Goal: Task Accomplishment & Management: Manage account settings

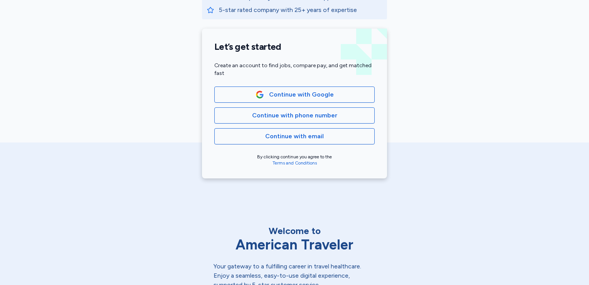
scroll to position [159, 0]
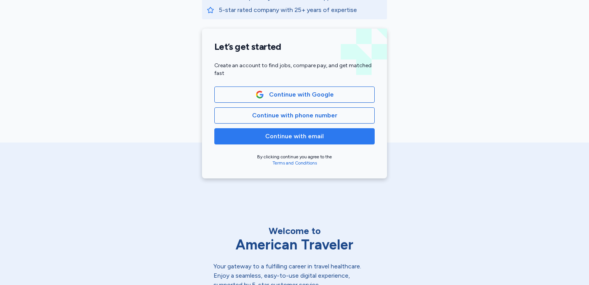
click at [302, 140] on span "Continue with email" at bounding box center [294, 135] width 59 height 9
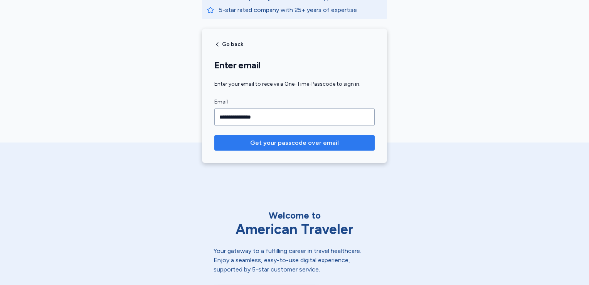
type input "**********"
click at [301, 149] on button "Get your passcode over email" at bounding box center [294, 142] width 160 height 15
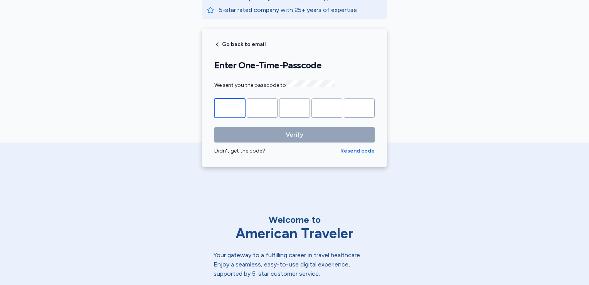
type input "*"
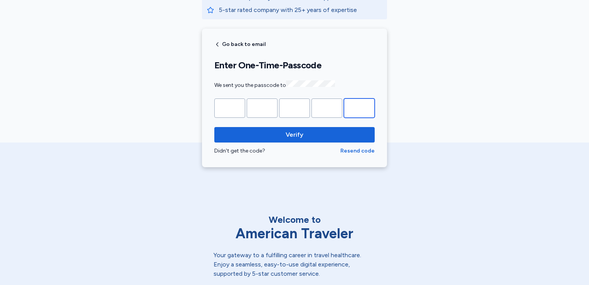
type input "*"
click at [214, 127] on button "Verify" at bounding box center [294, 134] width 160 height 15
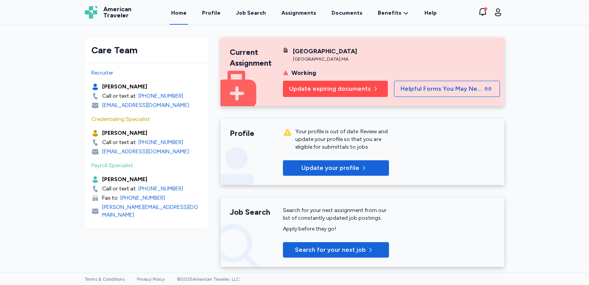
click at [340, 88] on span "Update expiring documents" at bounding box center [330, 88] width 82 height 9
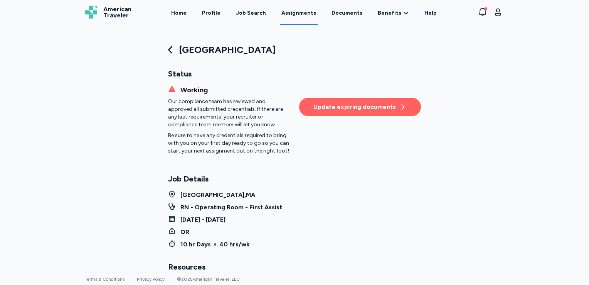
click at [368, 106] on div "Update expiring documents" at bounding box center [360, 106] width 93 height 9
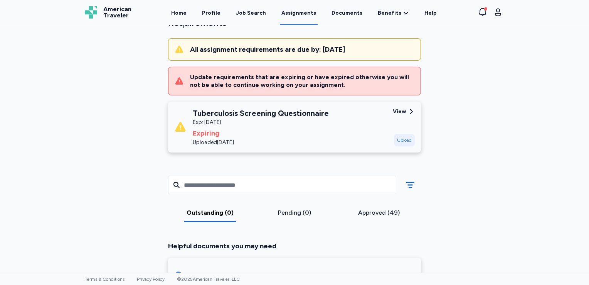
scroll to position [66, 0]
click at [401, 112] on div "View" at bounding box center [399, 112] width 13 height 8
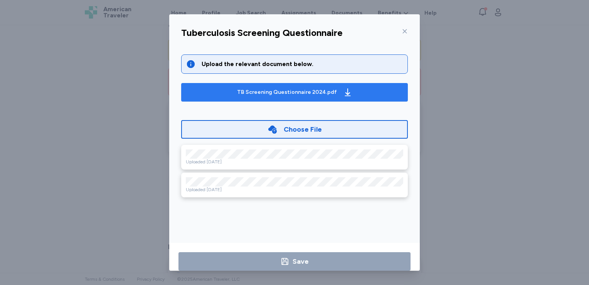
click at [256, 90] on div "TB Screening Questionnaire 2024.pdf" at bounding box center [287, 92] width 100 height 8
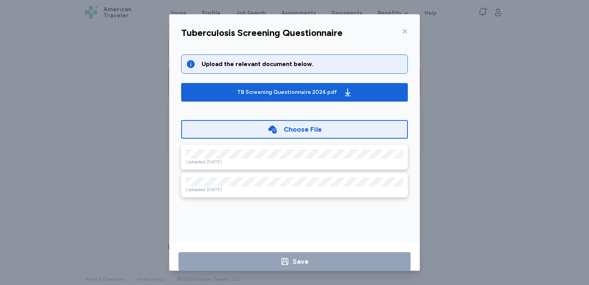
click at [255, 126] on div "Choose File" at bounding box center [294, 129] width 227 height 19
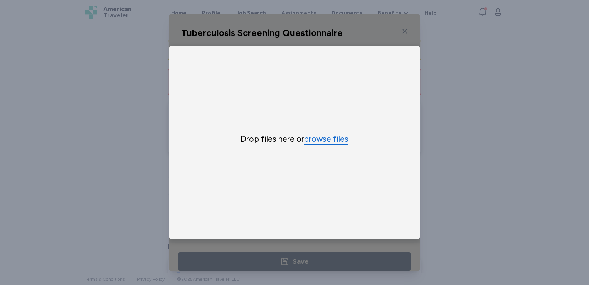
click at [311, 139] on button "browse files" at bounding box center [326, 138] width 44 height 11
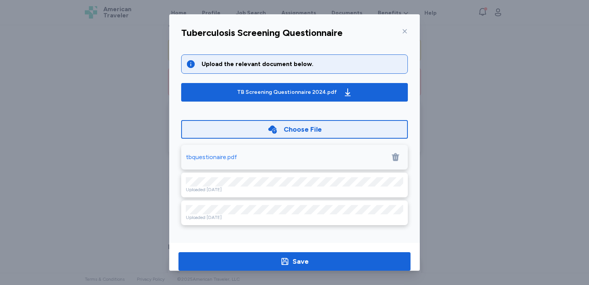
scroll to position [13, 0]
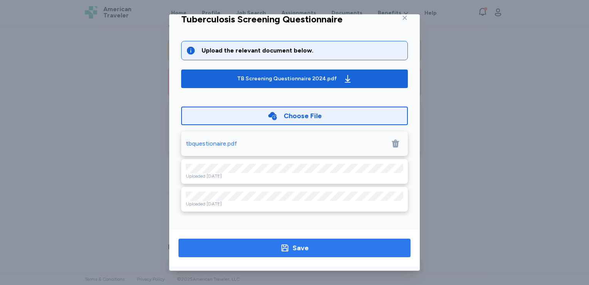
click at [342, 244] on span "Save" at bounding box center [295, 247] width 220 height 11
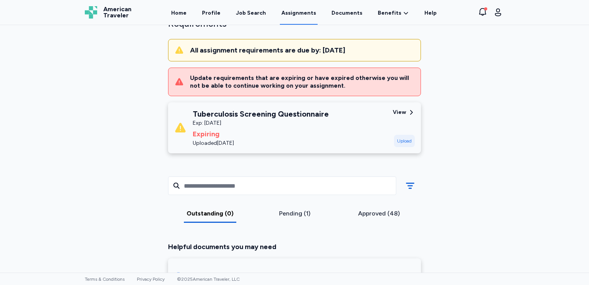
click at [217, 212] on div "Outstanding (0)" at bounding box center [210, 213] width 78 height 9
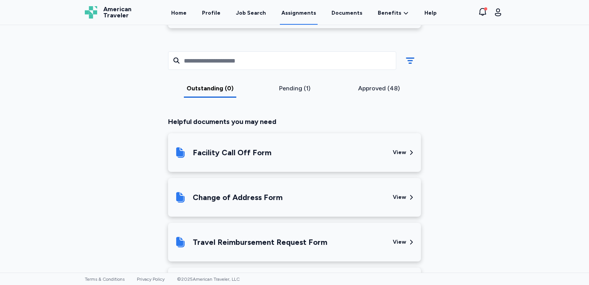
scroll to position [195, 0]
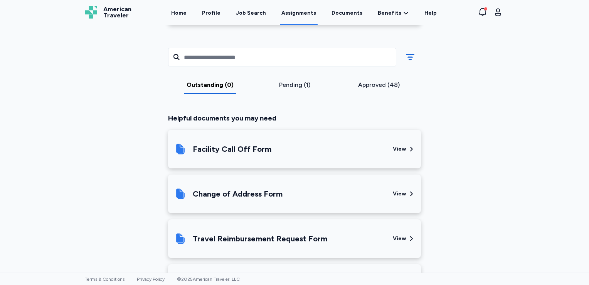
click at [393, 83] on div "Approved (48)" at bounding box center [379, 84] width 78 height 9
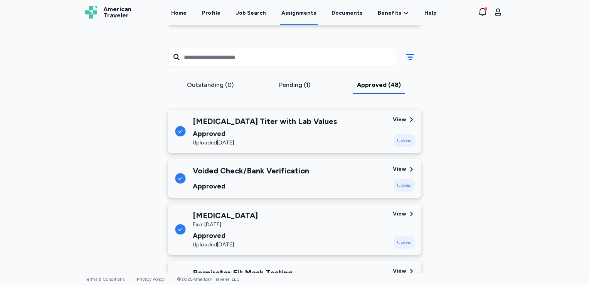
click at [395, 116] on div "View" at bounding box center [399, 120] width 13 height 8
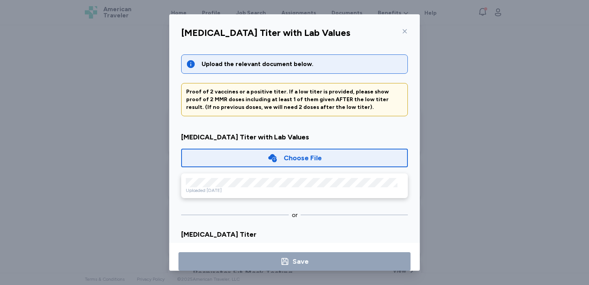
scroll to position [13, 0]
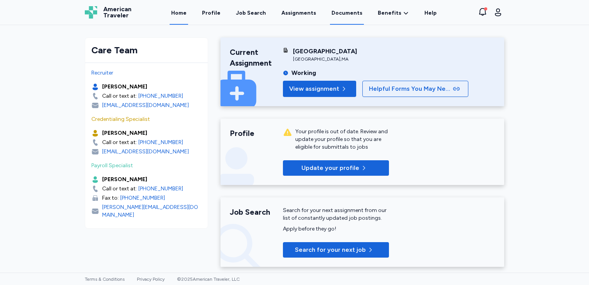
click at [335, 14] on link "Documents" at bounding box center [347, 13] width 34 height 24
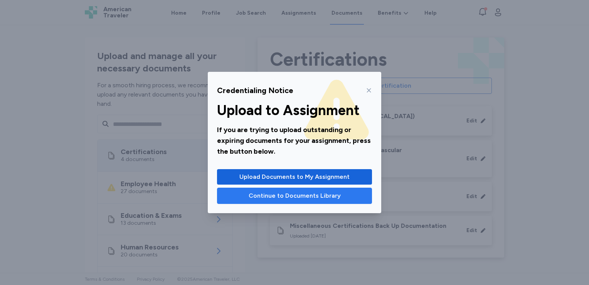
click at [281, 197] on span "Continue to Documents Library" at bounding box center [295, 195] width 92 height 9
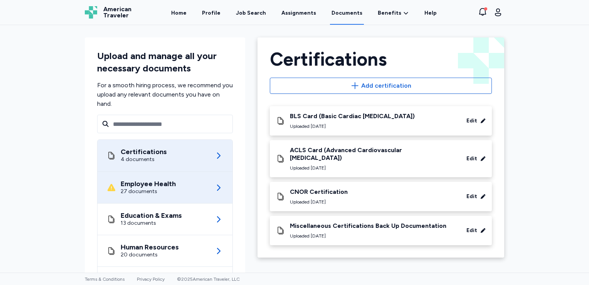
click at [187, 194] on div "Employee Health 27 documents" at bounding box center [165, 187] width 116 height 31
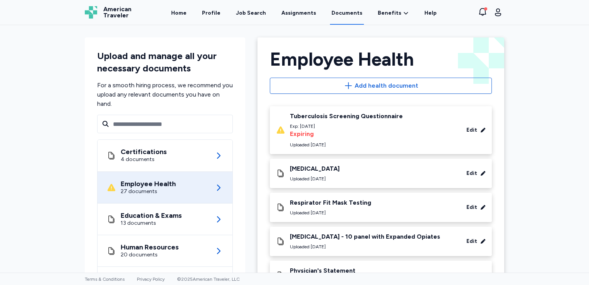
click at [400, 121] on div "Tuberculosis Screening Questionnaire Exp: Oct 22, 2025 Expiring Uploaded Oct 13…" at bounding box center [381, 129] width 210 height 35
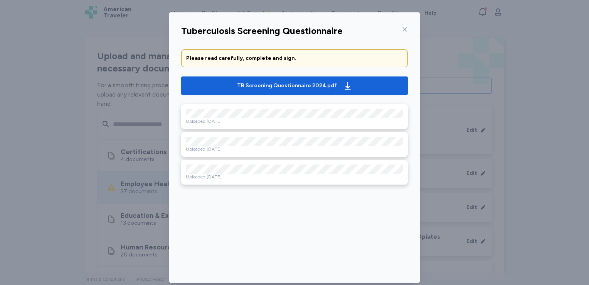
click at [402, 31] on icon at bounding box center [405, 29] width 6 height 6
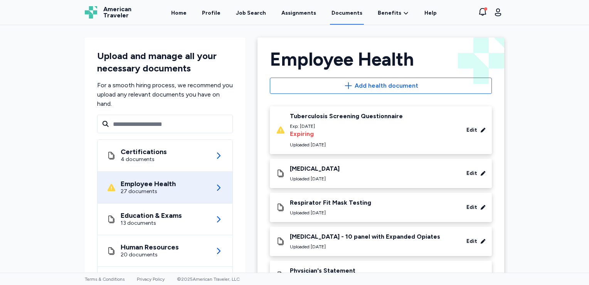
click at [329, 175] on div "Uploaded Sep 29, 2025" at bounding box center [315, 178] width 50 height 6
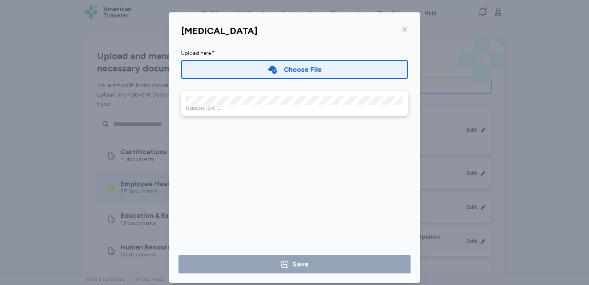
click at [402, 32] on icon at bounding box center [405, 29] width 6 height 6
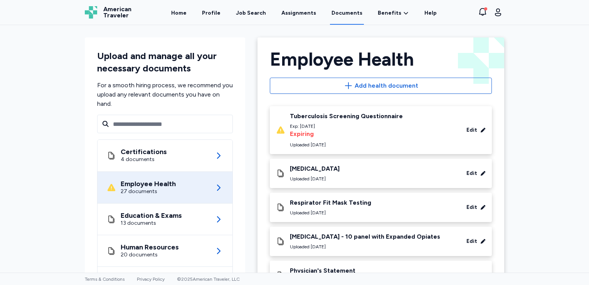
click at [379, 203] on div "Respirator Fit Mask Testing Uploaded Sep 23, 2025 Edit" at bounding box center [381, 207] width 210 height 17
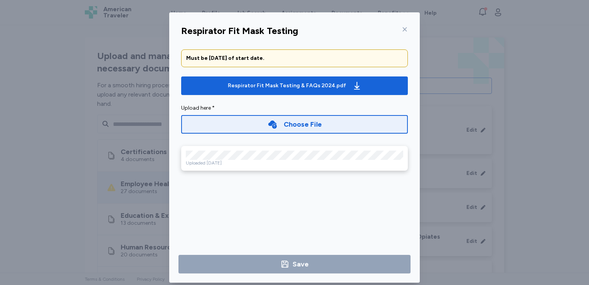
click at [402, 30] on icon at bounding box center [405, 29] width 6 height 6
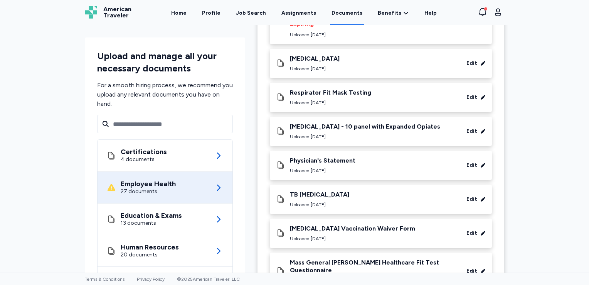
scroll to position [113, 0]
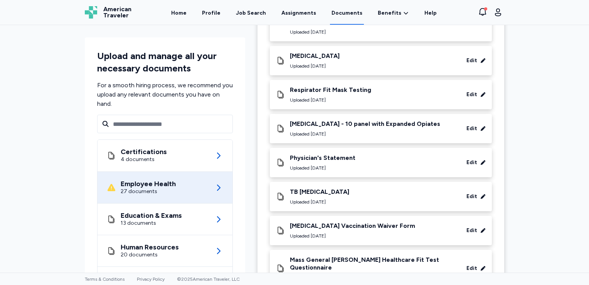
click at [330, 157] on div "Physician's Statement" at bounding box center [323, 158] width 66 height 8
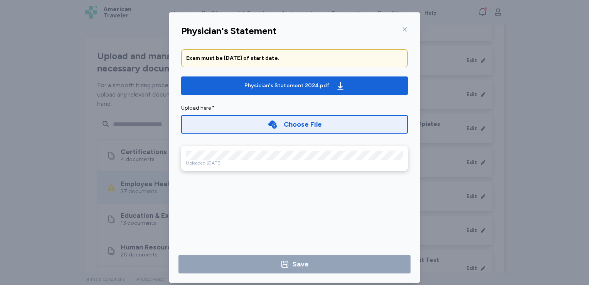
click at [403, 29] on icon at bounding box center [405, 29] width 4 height 4
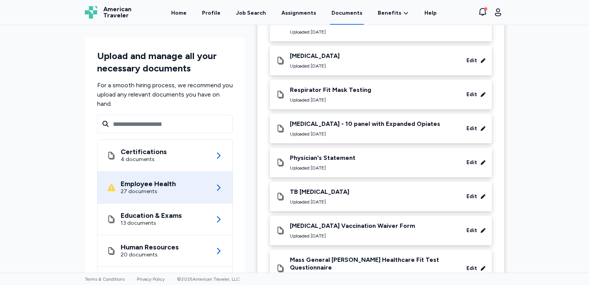
click at [324, 190] on div "TB [MEDICAL_DATA]" at bounding box center [319, 192] width 59 height 8
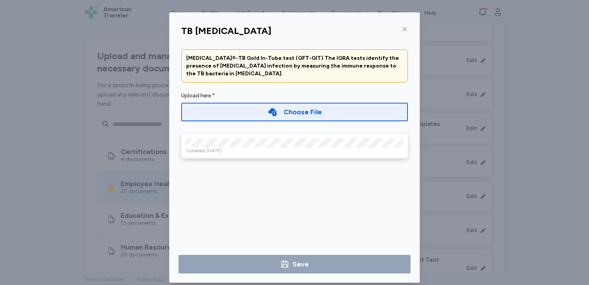
click at [402, 30] on icon at bounding box center [405, 29] width 6 height 6
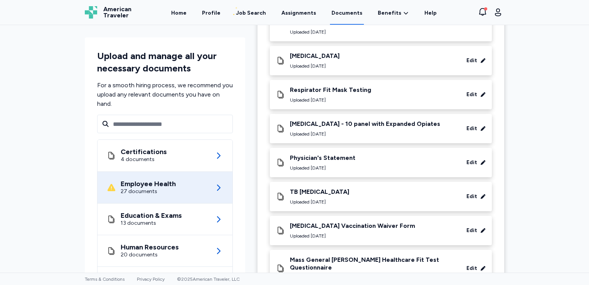
click at [337, 225] on div "[MEDICAL_DATA] Vaccination Waiver Form" at bounding box center [352, 226] width 125 height 8
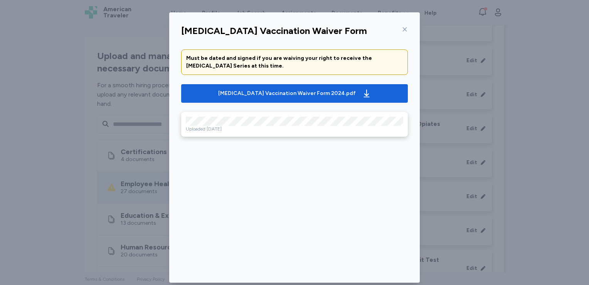
click at [403, 30] on icon at bounding box center [405, 29] width 4 height 4
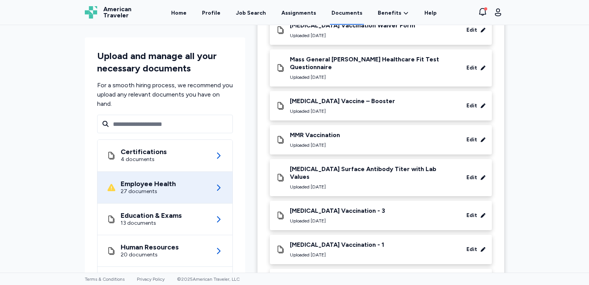
scroll to position [314, 0]
click at [330, 132] on div "MMR Vaccination Uploaded Jul 20, 2023" at bounding box center [315, 138] width 50 height 17
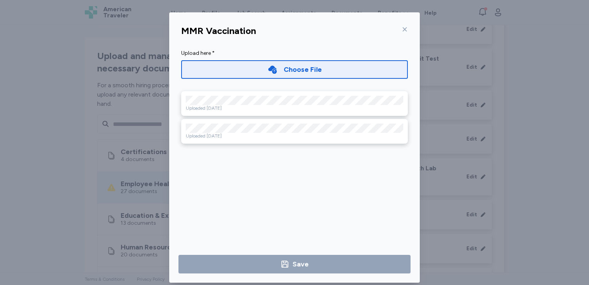
click at [402, 28] on icon at bounding box center [405, 29] width 6 height 6
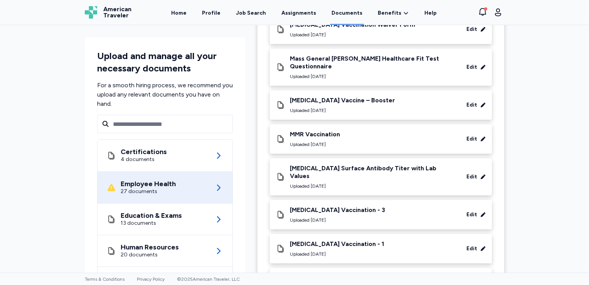
click at [413, 164] on div "[MEDICAL_DATA] Surface Antibody Titer with Lab Values" at bounding box center [372, 171] width 165 height 15
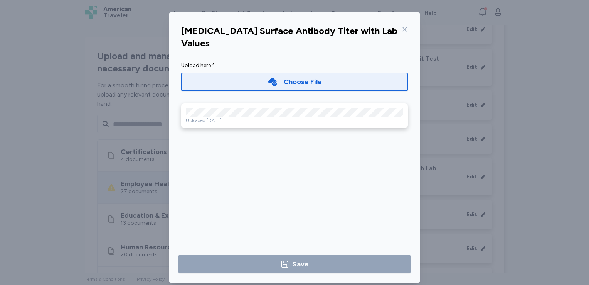
click at [402, 30] on icon at bounding box center [405, 29] width 6 height 6
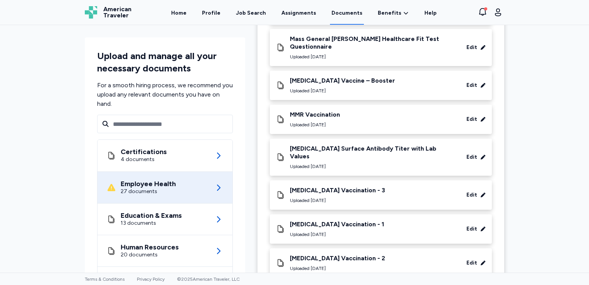
scroll to position [339, 0]
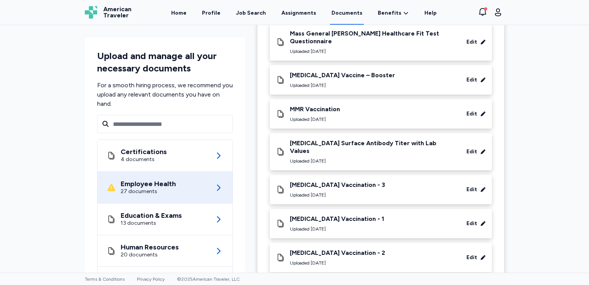
click at [325, 181] on div "Hepatitis B Vaccination - 3" at bounding box center [337, 185] width 95 height 8
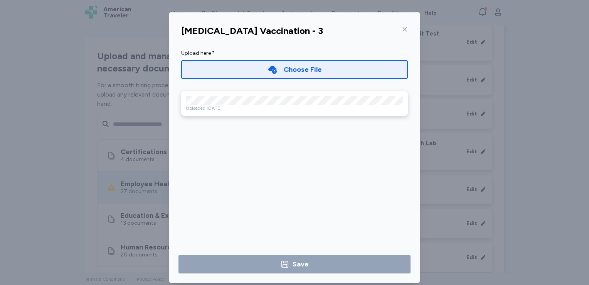
click at [403, 32] on icon at bounding box center [405, 29] width 6 height 6
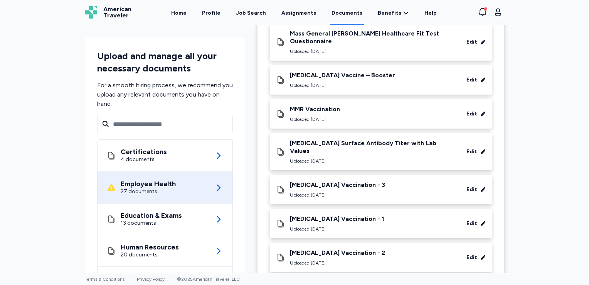
click at [303, 215] on div "Hepatitis B Vaccination - 1" at bounding box center [337, 219] width 94 height 8
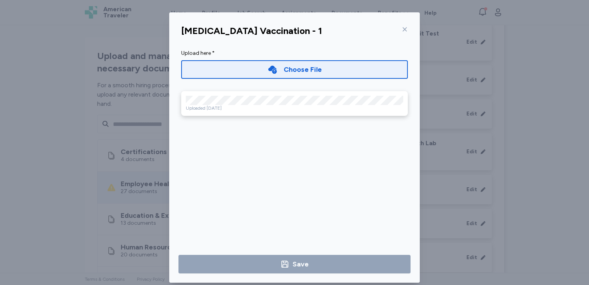
click at [402, 26] on icon at bounding box center [405, 29] width 6 height 6
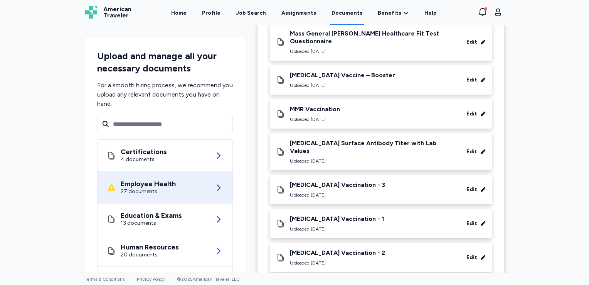
click at [337, 249] on div "Hepatitis B Vaccination - 2" at bounding box center [337, 253] width 95 height 8
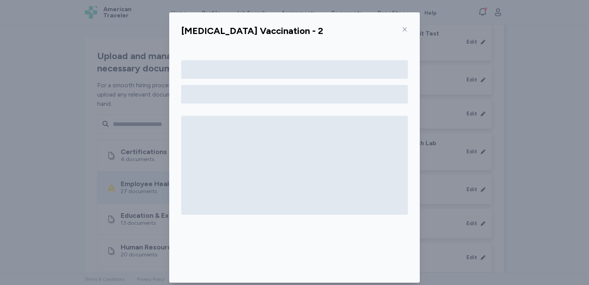
click at [402, 29] on icon at bounding box center [405, 29] width 6 height 6
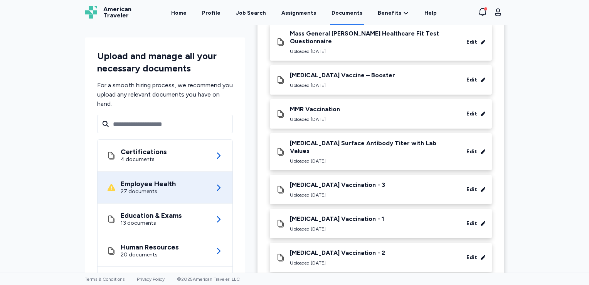
click at [301, 215] on div "Hepatitis B Vaccination - 1" at bounding box center [337, 219] width 94 height 8
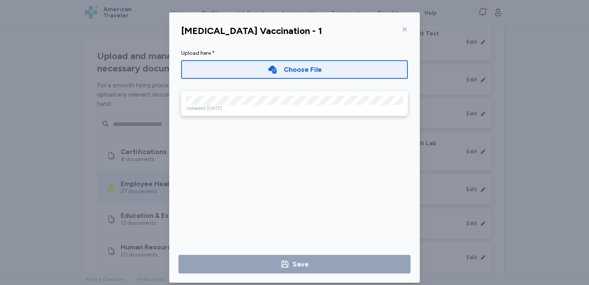
click at [402, 27] on icon at bounding box center [405, 29] width 6 height 6
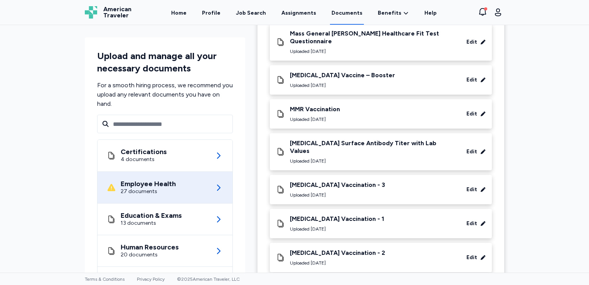
click at [308, 249] on div "Hepatitis B Vaccination - 2" at bounding box center [337, 253] width 95 height 8
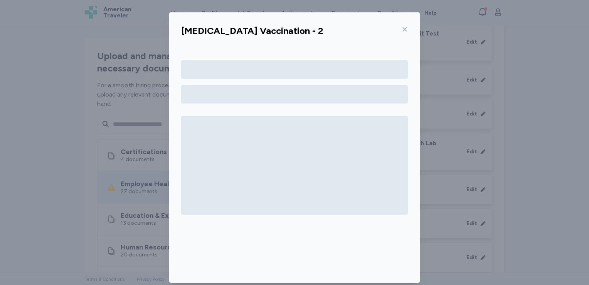
scroll to position [10, 0]
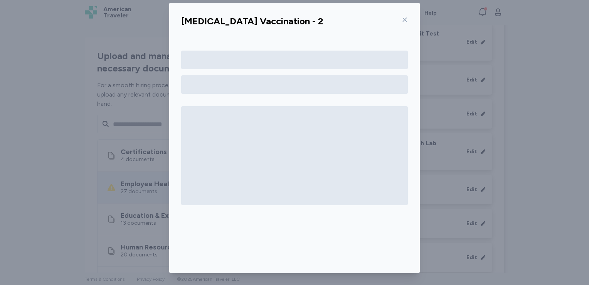
click at [284, 121] on div at bounding box center [294, 155] width 227 height 99
click at [402, 20] on icon at bounding box center [405, 20] width 6 height 6
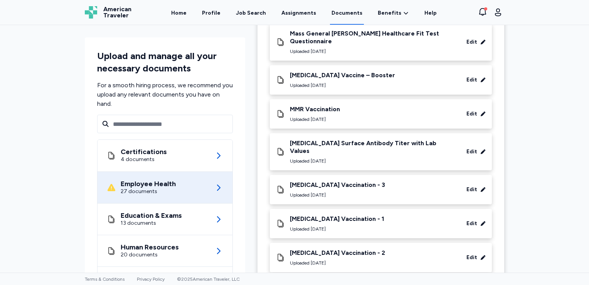
click at [321, 215] on div "Hepatitis B Vaccination - 1" at bounding box center [337, 219] width 94 height 8
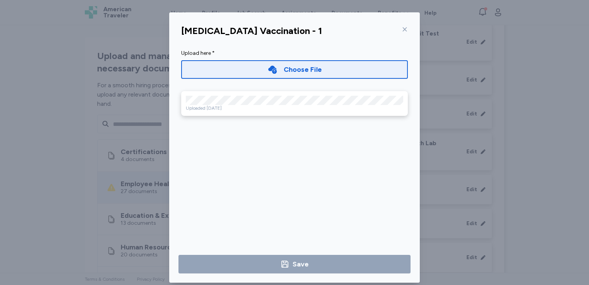
click at [402, 32] on icon at bounding box center [405, 29] width 6 height 6
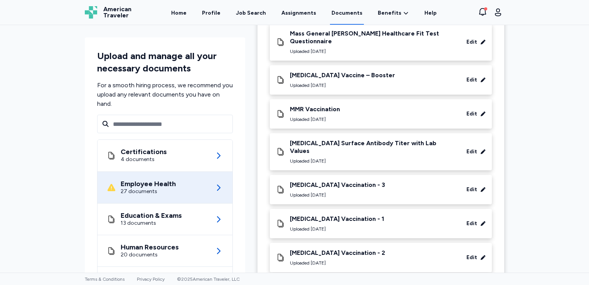
click at [339, 249] on div "Hepatitis B Vaccination - 2" at bounding box center [337, 253] width 95 height 8
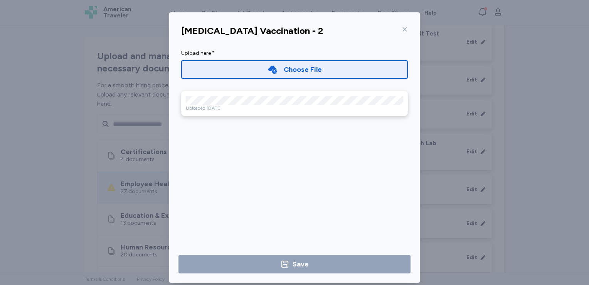
click at [403, 30] on icon at bounding box center [405, 29] width 4 height 4
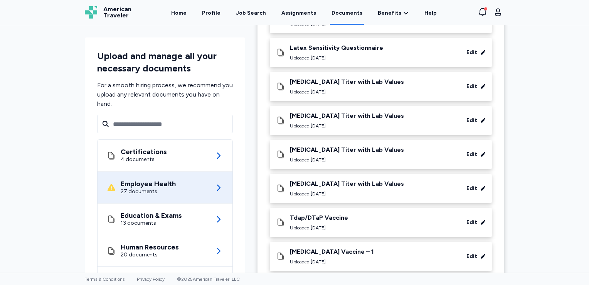
scroll to position [609, 0]
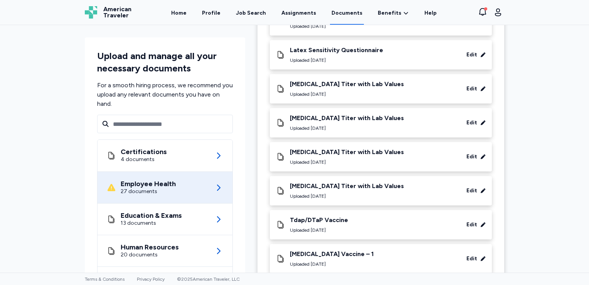
click at [337, 80] on div "[MEDICAL_DATA] Titer with Lab Values" at bounding box center [347, 84] width 114 height 8
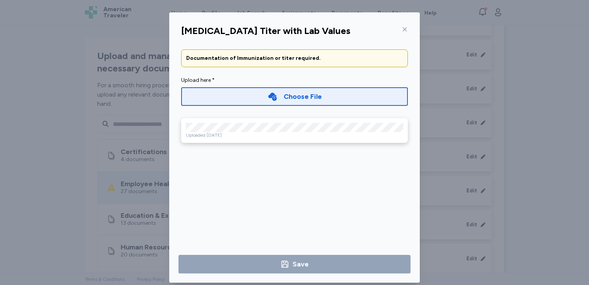
click at [402, 32] on icon at bounding box center [405, 29] width 6 height 6
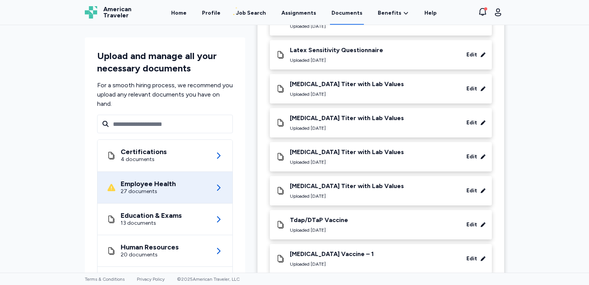
click at [353, 148] on div "[MEDICAL_DATA] Titer with Lab Values" at bounding box center [347, 152] width 114 height 8
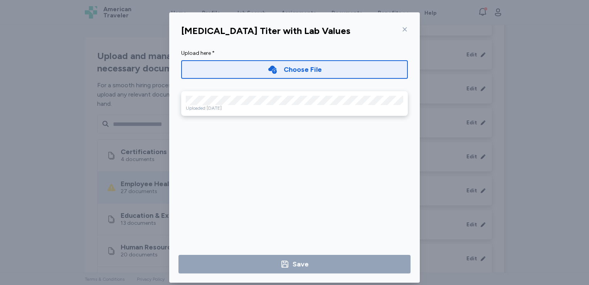
click at [402, 30] on icon at bounding box center [405, 29] width 6 height 6
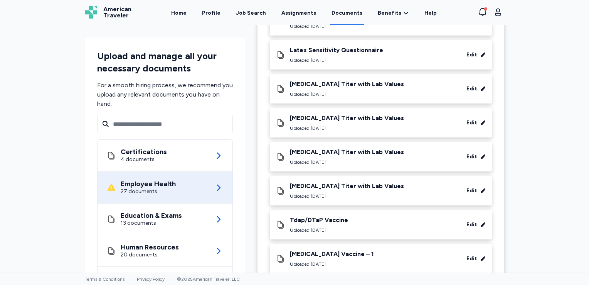
click at [346, 182] on div "[MEDICAL_DATA] Titer with Lab Values" at bounding box center [347, 186] width 114 height 8
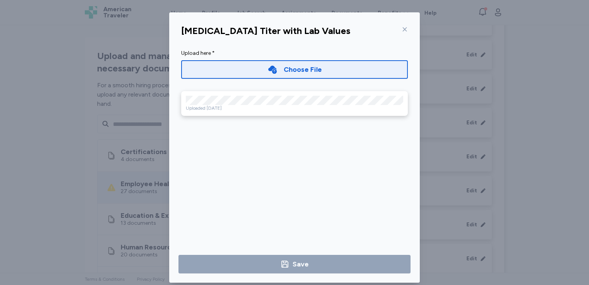
click at [402, 28] on icon at bounding box center [405, 29] width 6 height 6
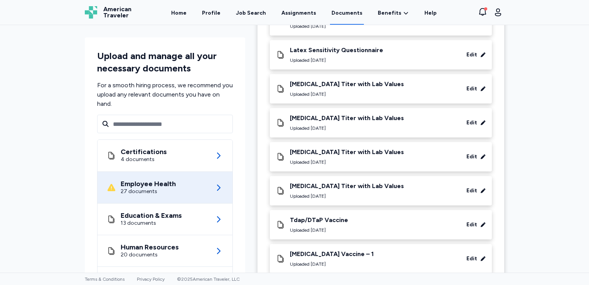
click at [333, 216] on div "Tdap/DTaP Vaccine" at bounding box center [319, 220] width 58 height 8
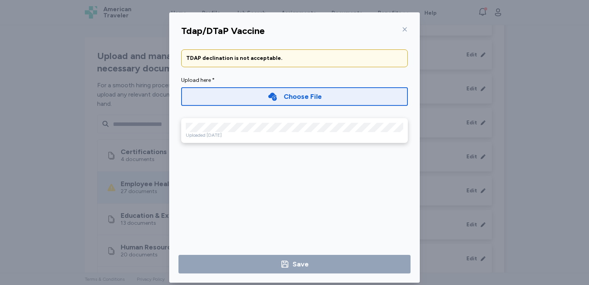
click at [402, 27] on icon at bounding box center [405, 29] width 6 height 6
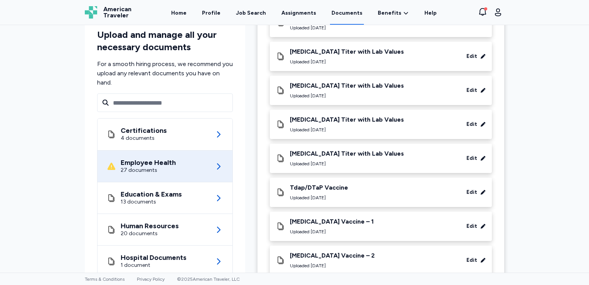
scroll to position [680, 0]
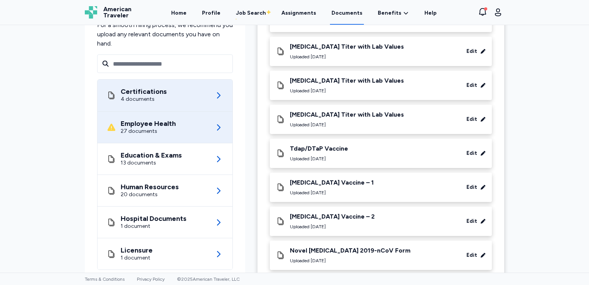
click at [169, 82] on div "Certifications 4 documents" at bounding box center [165, 95] width 116 height 32
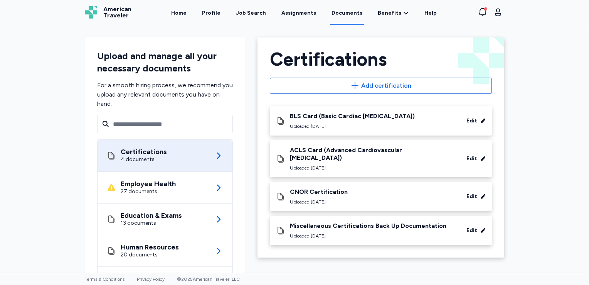
click at [361, 115] on div "BLS Card (Basic Cardiac [MEDICAL_DATA])" at bounding box center [352, 116] width 125 height 8
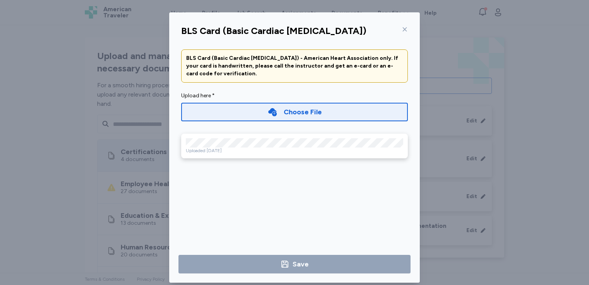
click at [402, 32] on icon at bounding box center [405, 29] width 6 height 6
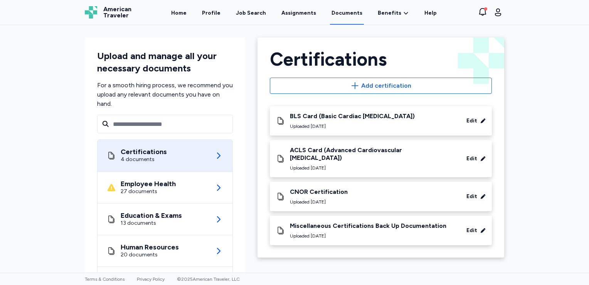
click at [391, 150] on div "ACLS Card (Advanced Cardiovascular [MEDICAL_DATA])" at bounding box center [372, 153] width 165 height 15
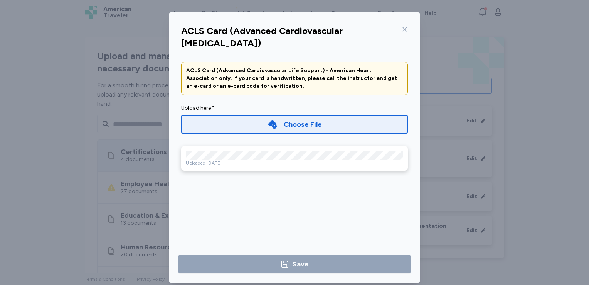
click at [403, 29] on icon at bounding box center [405, 29] width 6 height 6
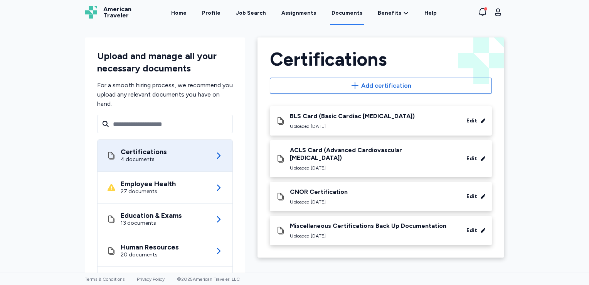
click at [318, 188] on div "CNOR Certification" at bounding box center [319, 192] width 58 height 8
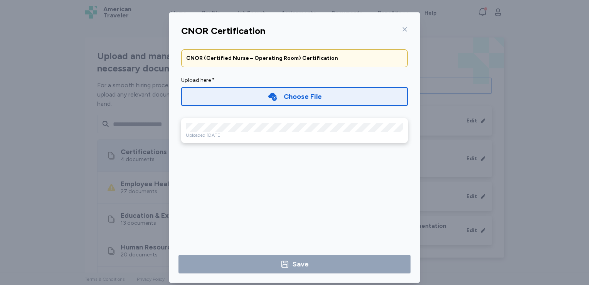
click at [402, 31] on icon at bounding box center [405, 29] width 6 height 6
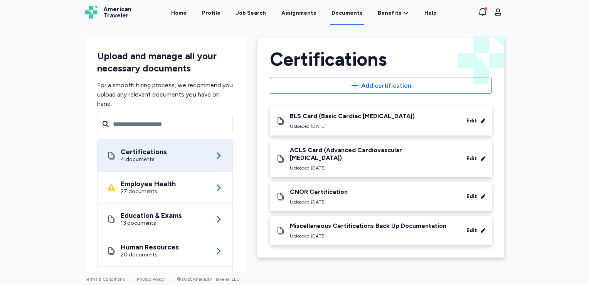
click at [397, 222] on div "Miscellaneous Certifications Back Up Documentation" at bounding box center [368, 226] width 157 height 8
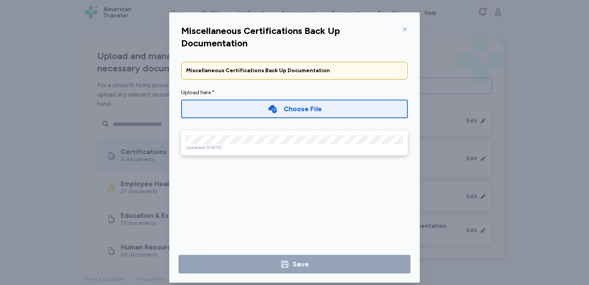
click at [403, 29] on icon at bounding box center [405, 29] width 6 height 6
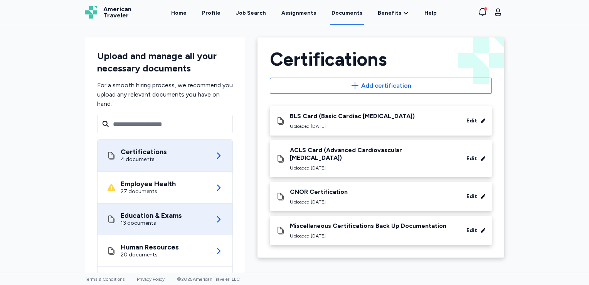
click at [187, 222] on div "Education & Exams 13 documents" at bounding box center [165, 218] width 116 height 31
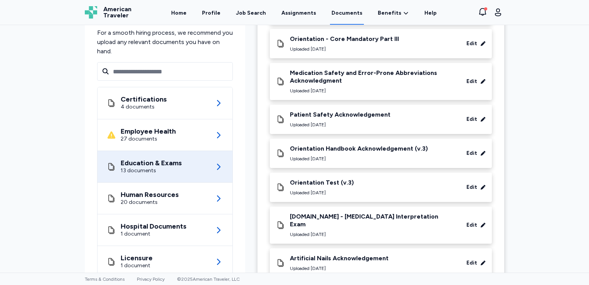
scroll to position [296, 0]
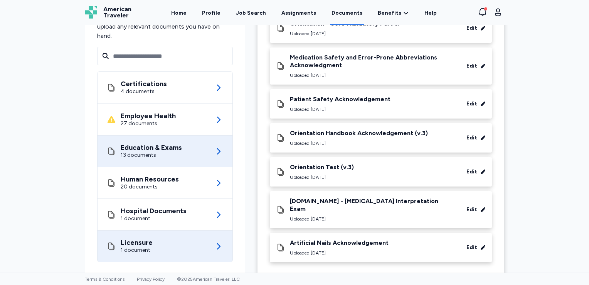
click at [184, 237] on div "Licensure 1 document" at bounding box center [165, 245] width 116 height 31
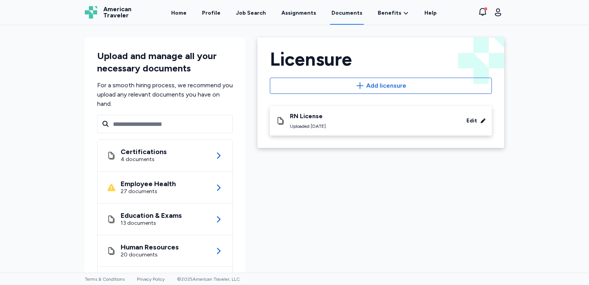
click at [301, 118] on div "RN License" at bounding box center [308, 116] width 36 height 8
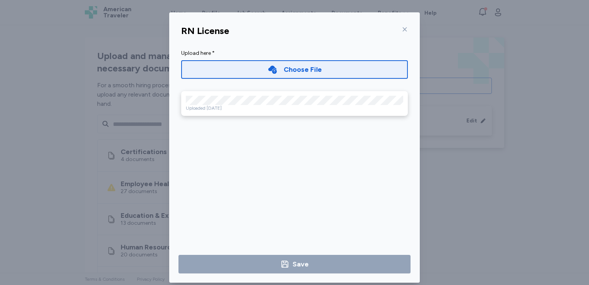
click at [402, 26] on icon at bounding box center [405, 29] width 6 height 6
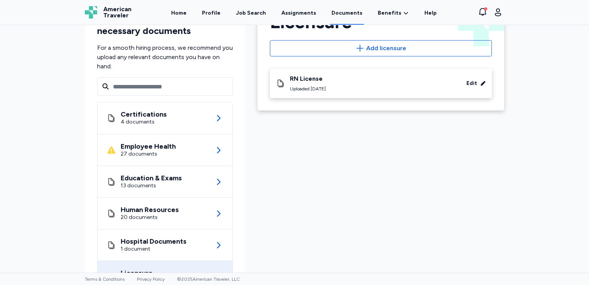
scroll to position [76, 0]
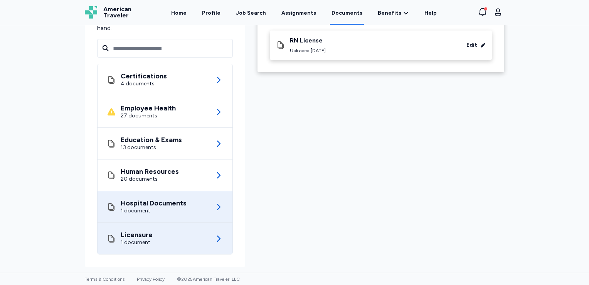
click at [160, 206] on div "Hospital Documents" at bounding box center [154, 203] width 66 height 8
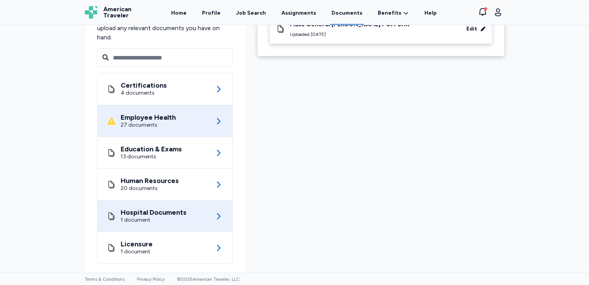
scroll to position [76, 0]
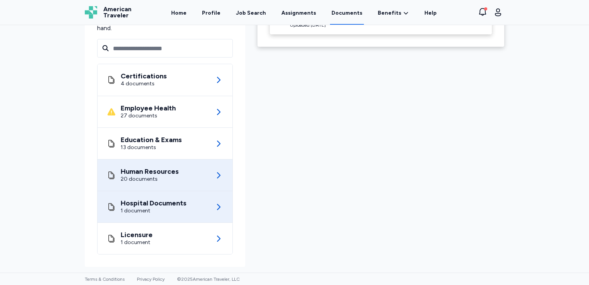
click at [163, 183] on div "Human Resources 20 documents" at bounding box center [165, 174] width 116 height 31
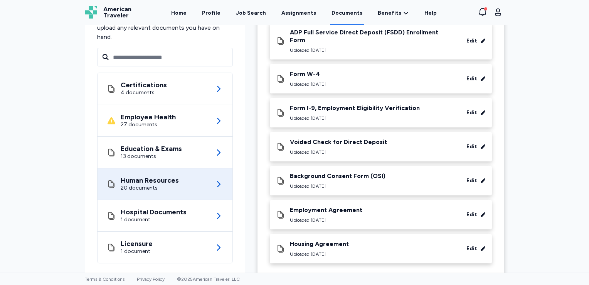
scroll to position [526, 0]
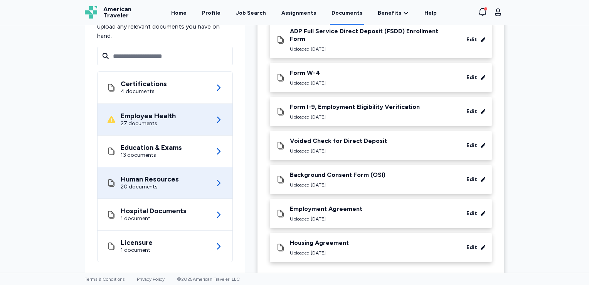
click at [152, 112] on div "Employee Health" at bounding box center [148, 116] width 55 height 8
